Goal: Transaction & Acquisition: Purchase product/service

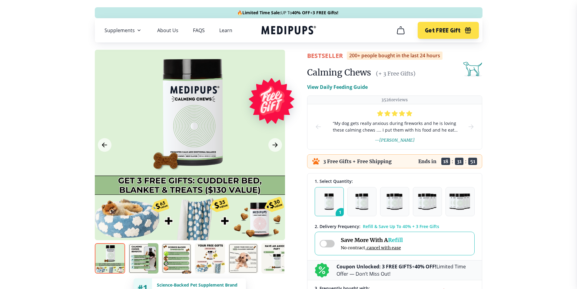
click at [165, 2] on header "🔥 Limited Time Sale: UP To 40% OFF + 3 FREE Gifts! Supplements Supplements Prob…" at bounding box center [289, 21] width 400 height 42
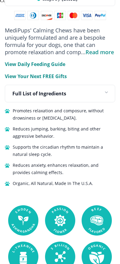
scroll to position [576, 0]
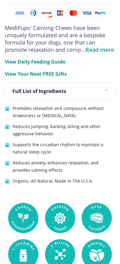
click at [92, 53] on span "Read more" at bounding box center [100, 49] width 28 height 7
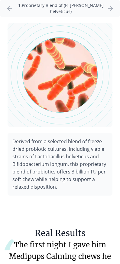
scroll to position [1243, 0]
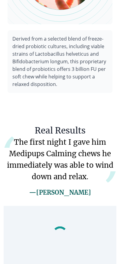
drag, startPoint x: 95, startPoint y: 254, endPoint x: 107, endPoint y: 235, distance: 23.1
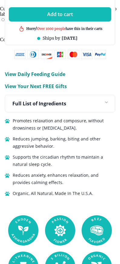
scroll to position [102, 0]
